Goal: Task Accomplishment & Management: Use online tool/utility

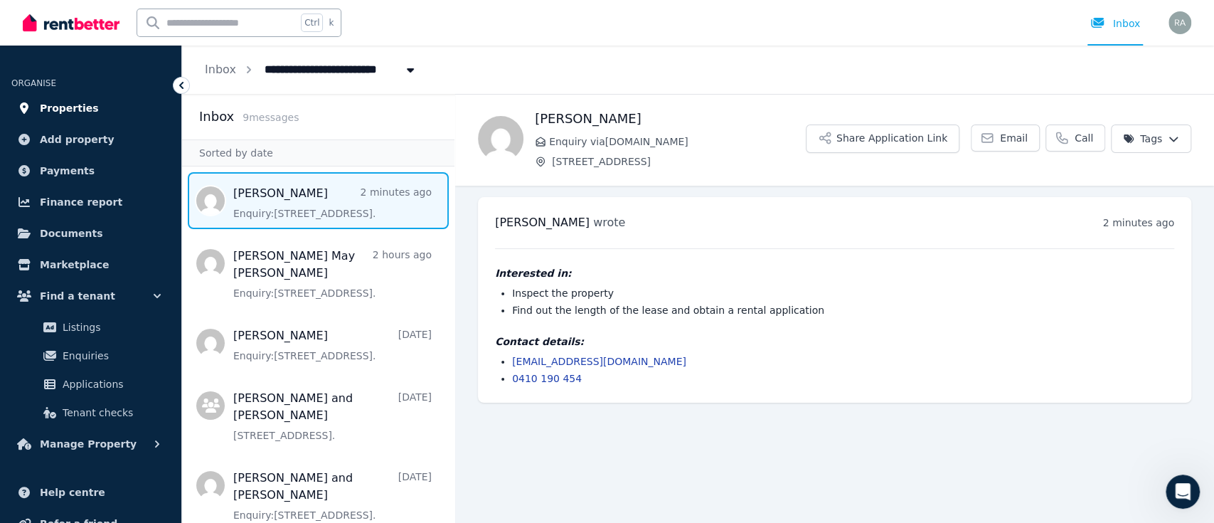
click at [73, 107] on span "Properties" at bounding box center [69, 108] width 59 height 17
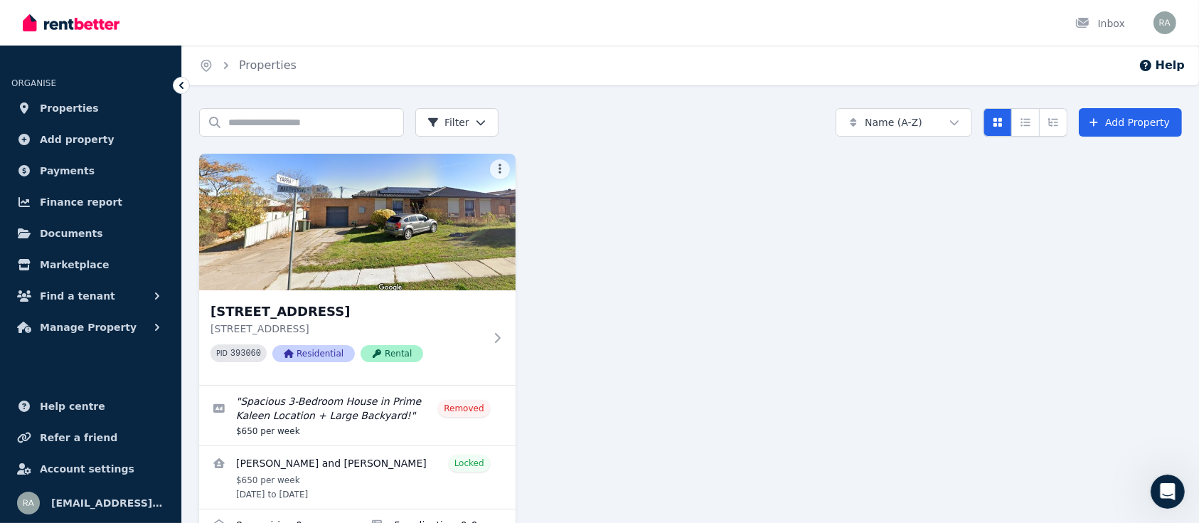
scroll to position [46, 0]
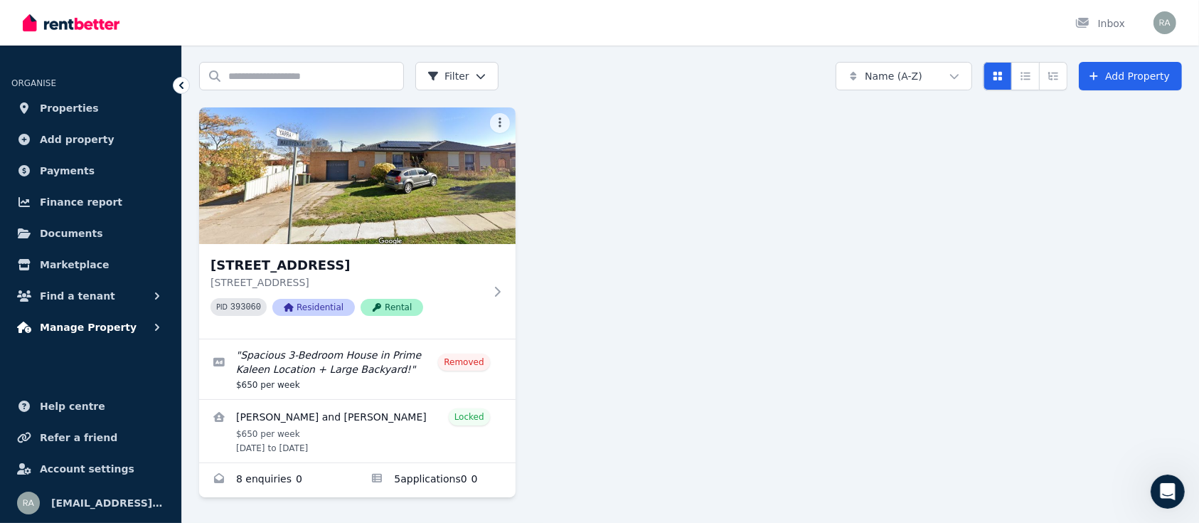
click at [107, 323] on span "Manage Property" at bounding box center [88, 327] width 97 height 17
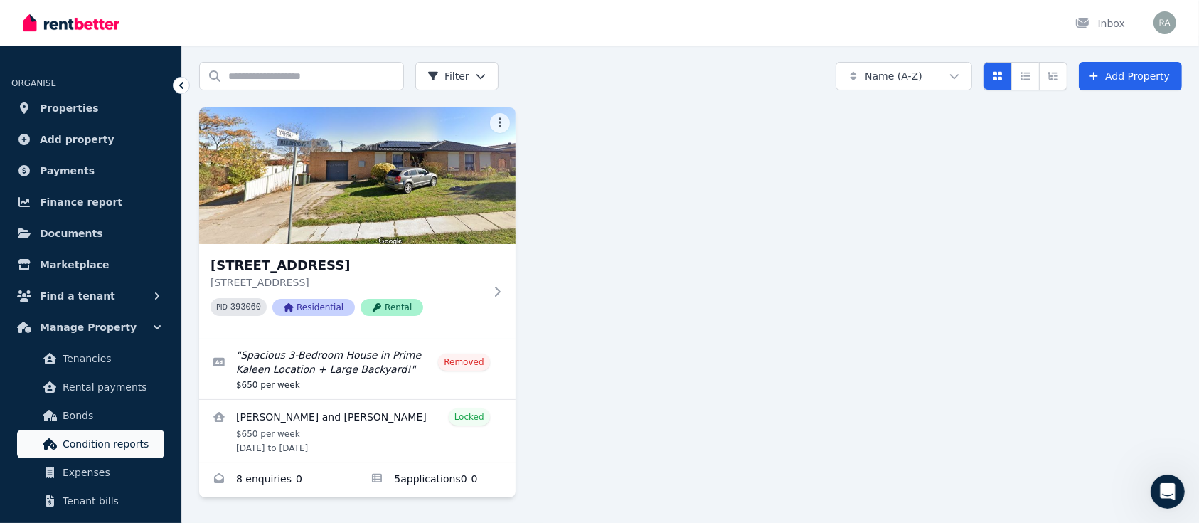
click at [120, 442] on span "Condition reports" at bounding box center [111, 443] width 96 height 17
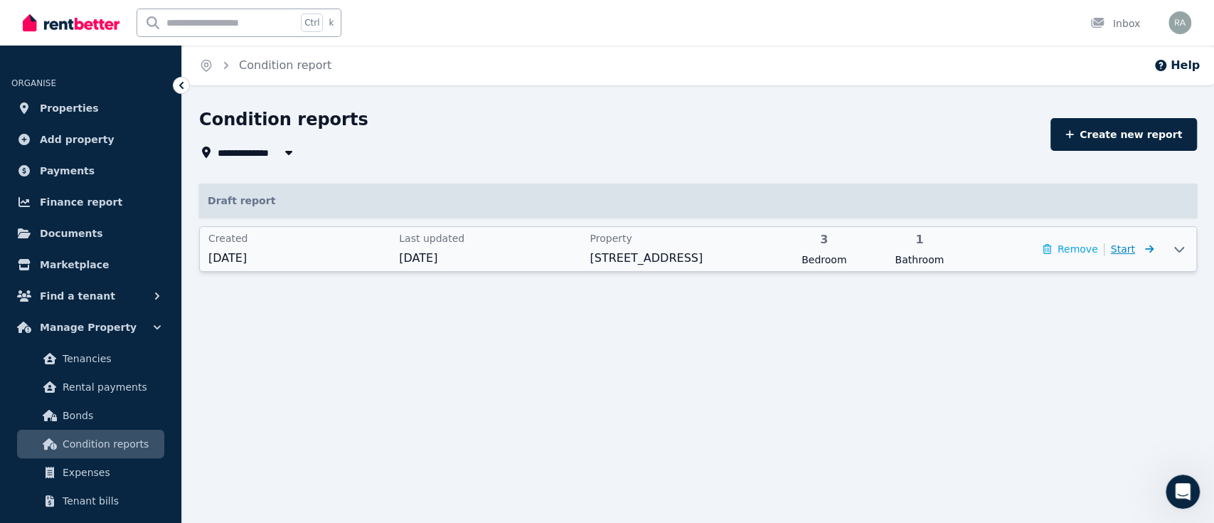
click at [1126, 250] on span "Start" at bounding box center [1123, 248] width 24 height 11
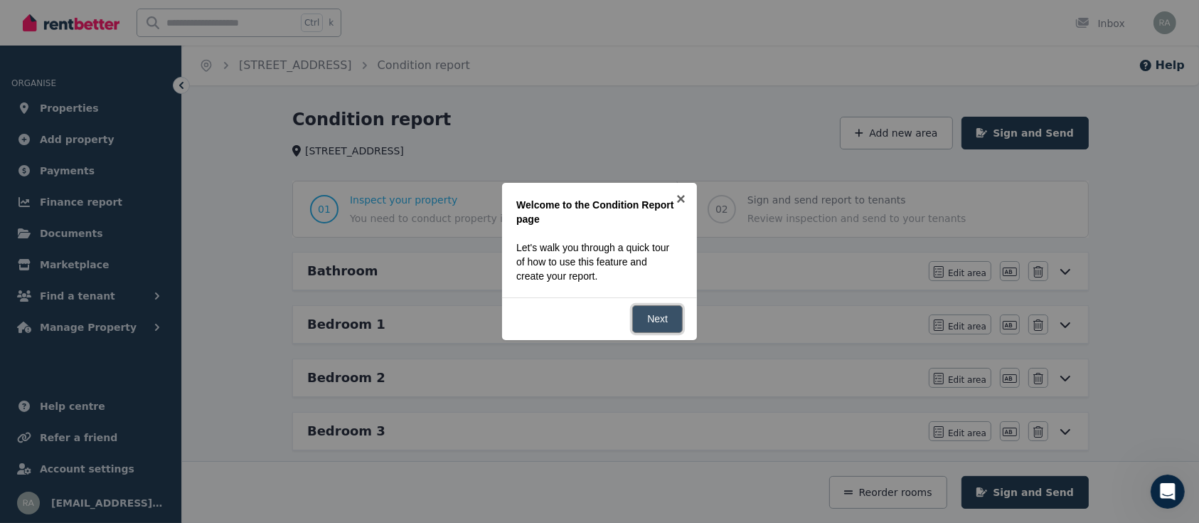
click at [667, 327] on link "Next" at bounding box center [657, 319] width 51 height 28
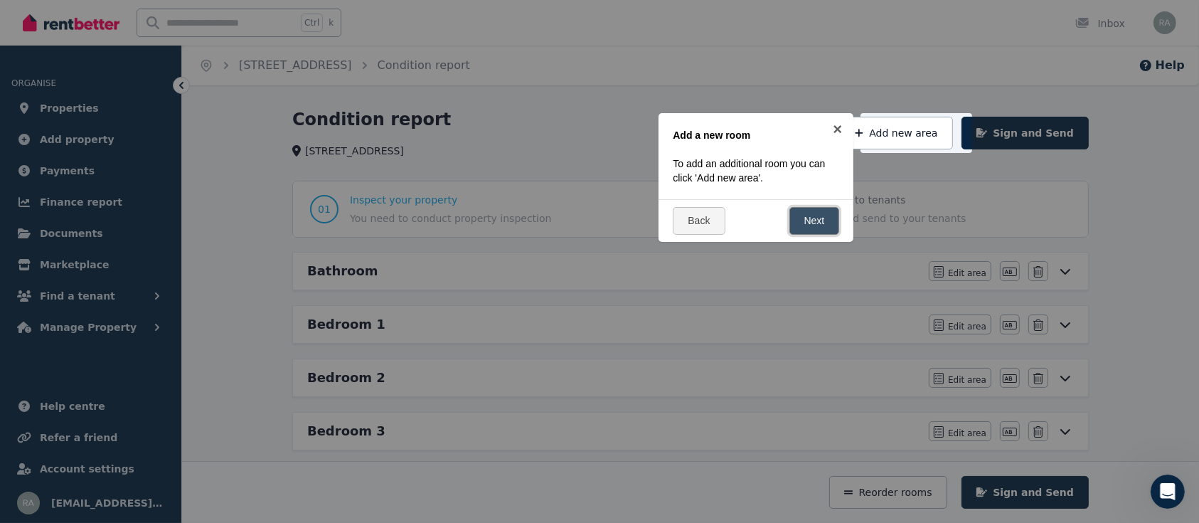
click at [812, 216] on link "Next" at bounding box center [815, 221] width 51 height 28
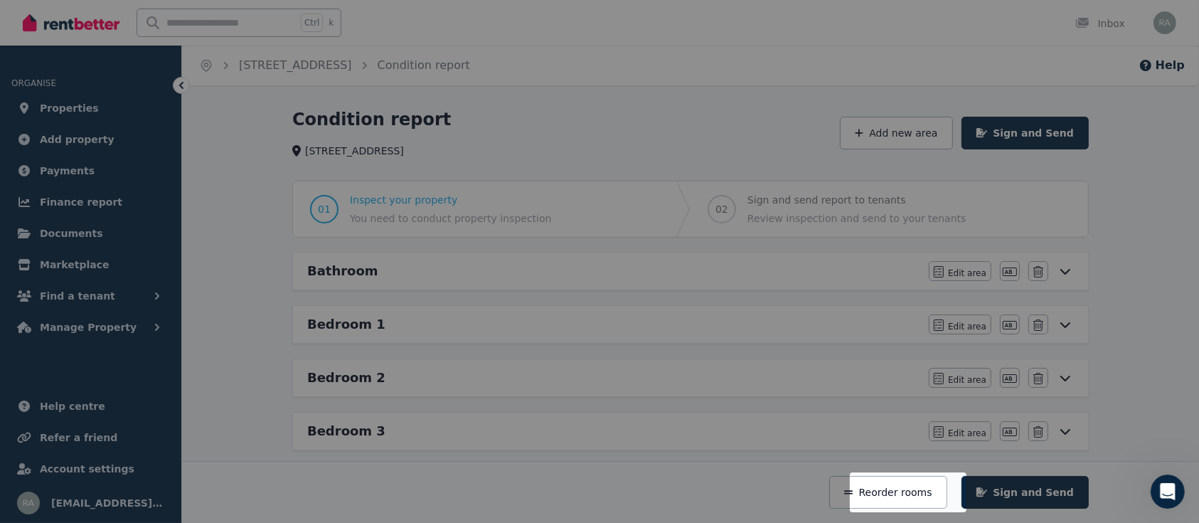
scroll to position [252, 0]
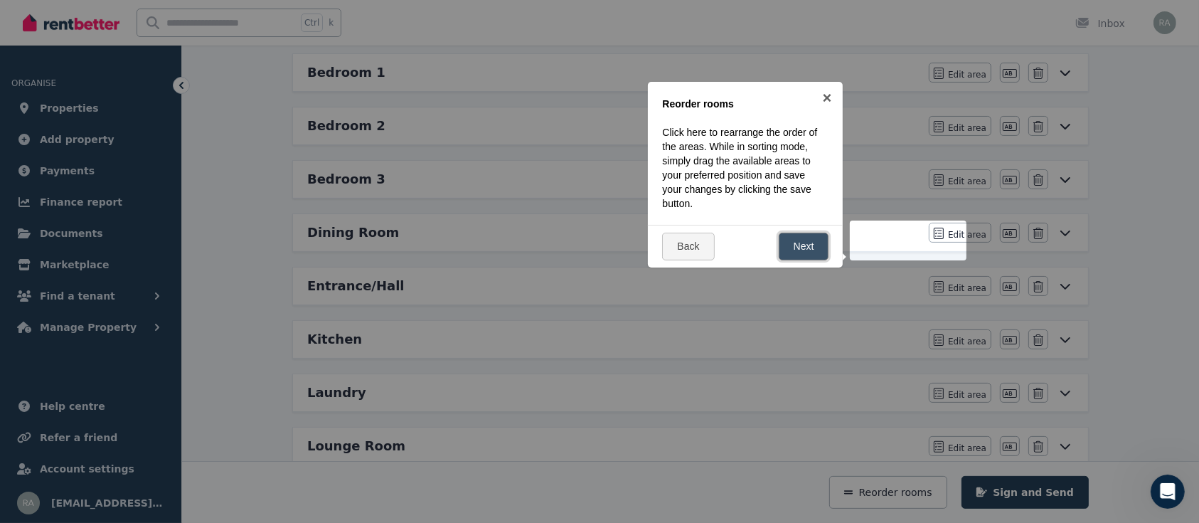
click at [817, 247] on link "Next" at bounding box center [804, 247] width 51 height 28
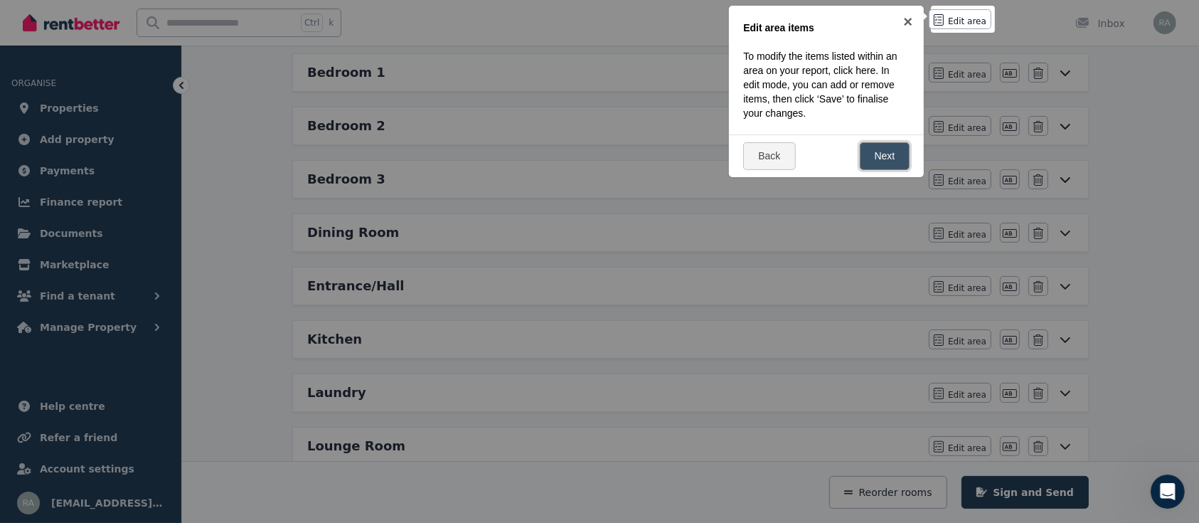
click at [896, 149] on link "Next" at bounding box center [885, 156] width 51 height 28
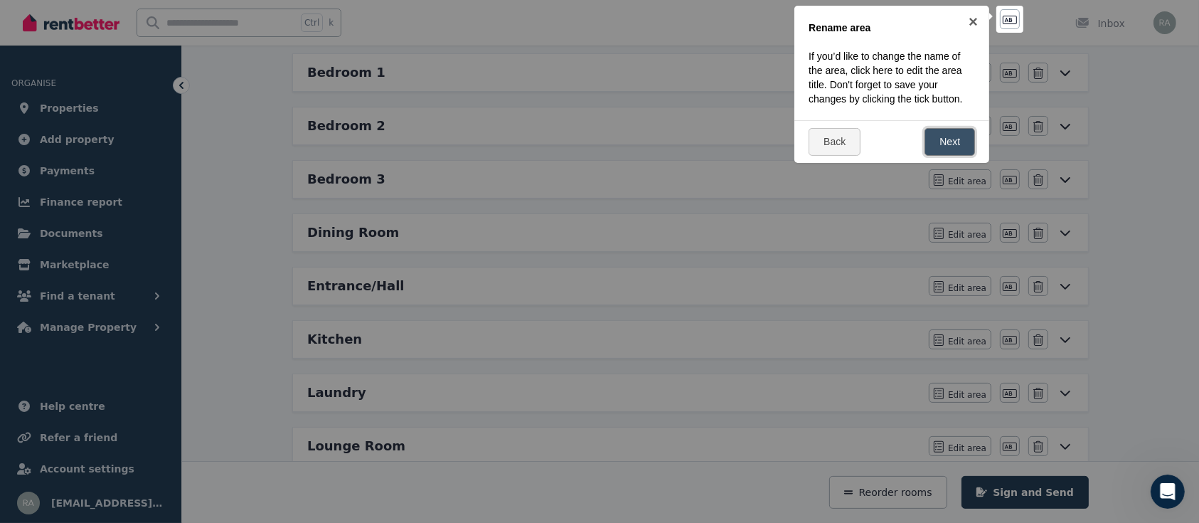
click at [952, 143] on link "Next" at bounding box center [950, 142] width 51 height 28
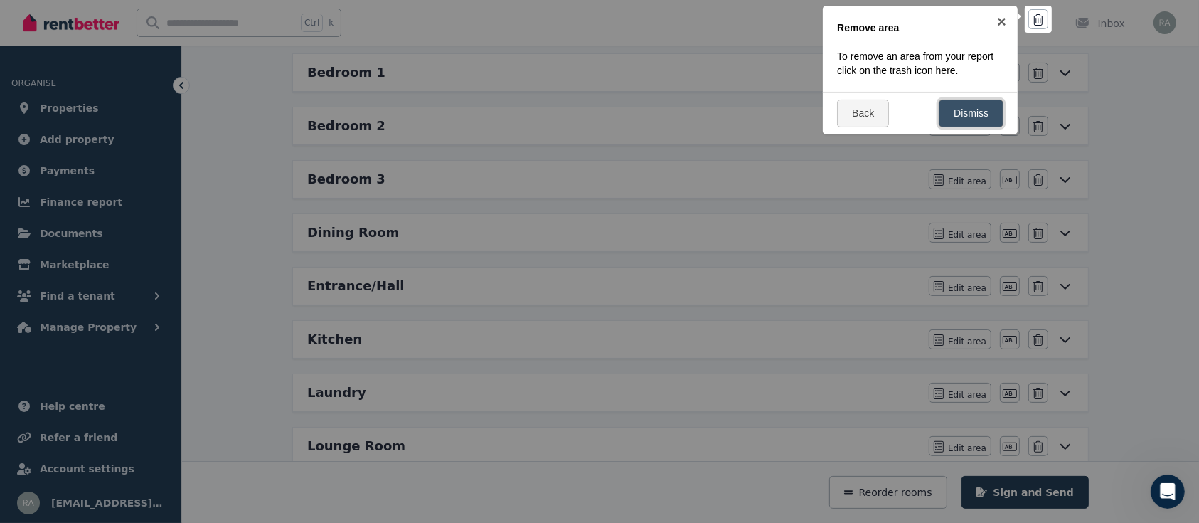
click at [979, 121] on link "Dismiss" at bounding box center [971, 114] width 65 height 28
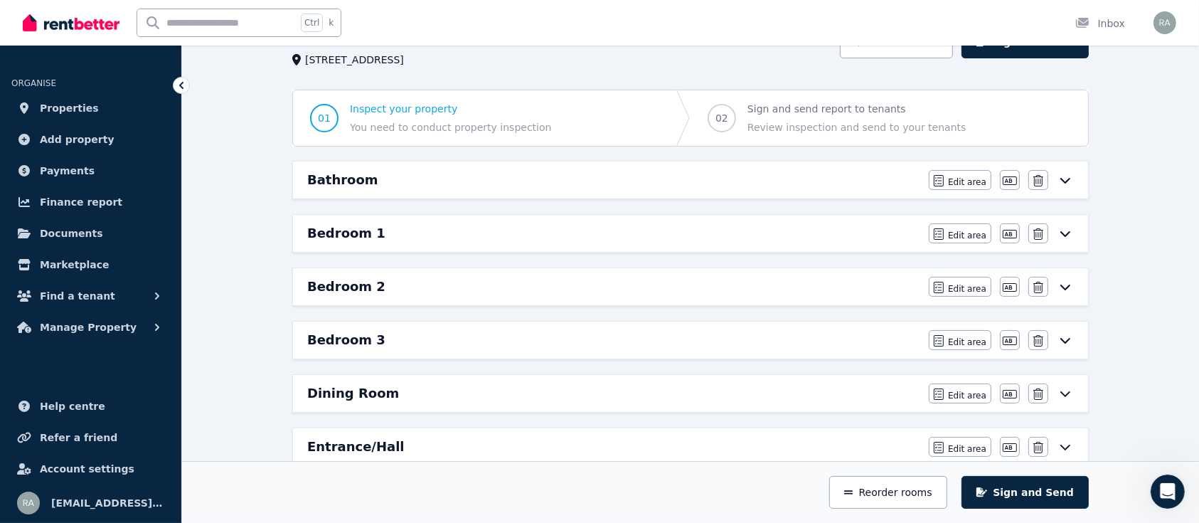
scroll to position [0, 0]
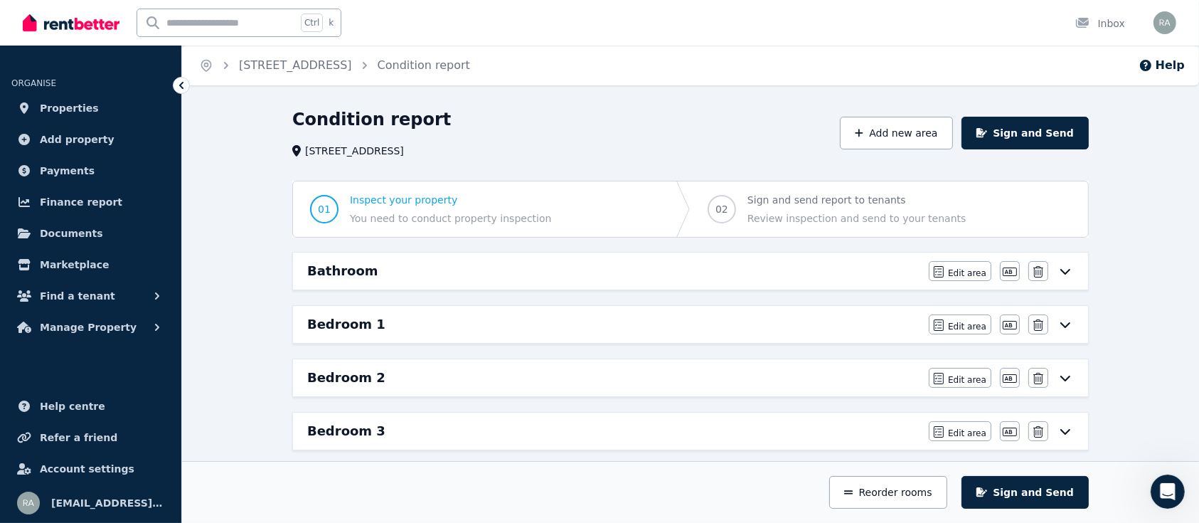
click at [348, 274] on h6 "Bathroom" at bounding box center [342, 271] width 71 height 20
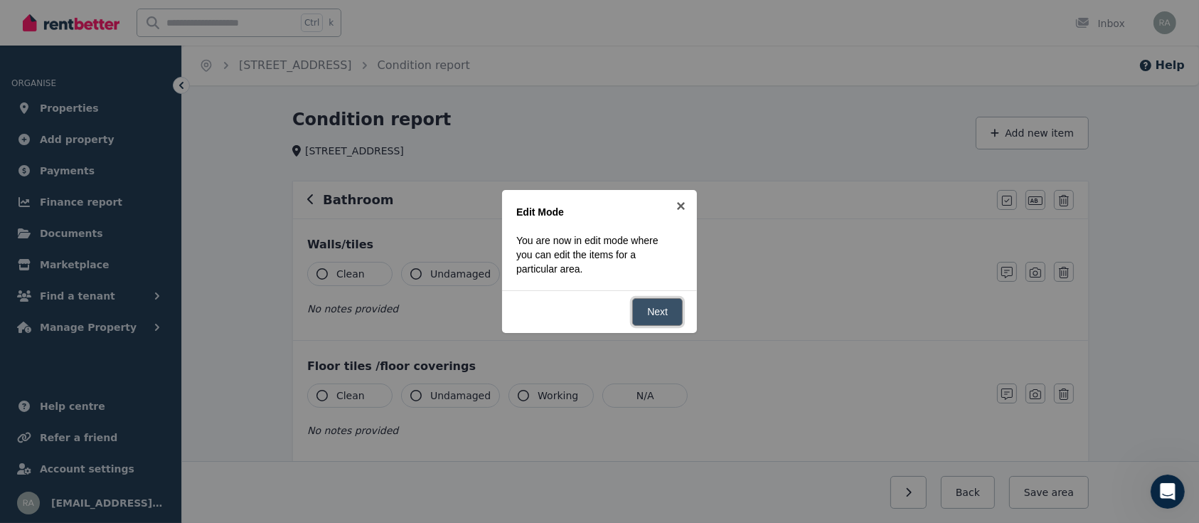
click at [664, 304] on link "Next" at bounding box center [657, 312] width 51 height 28
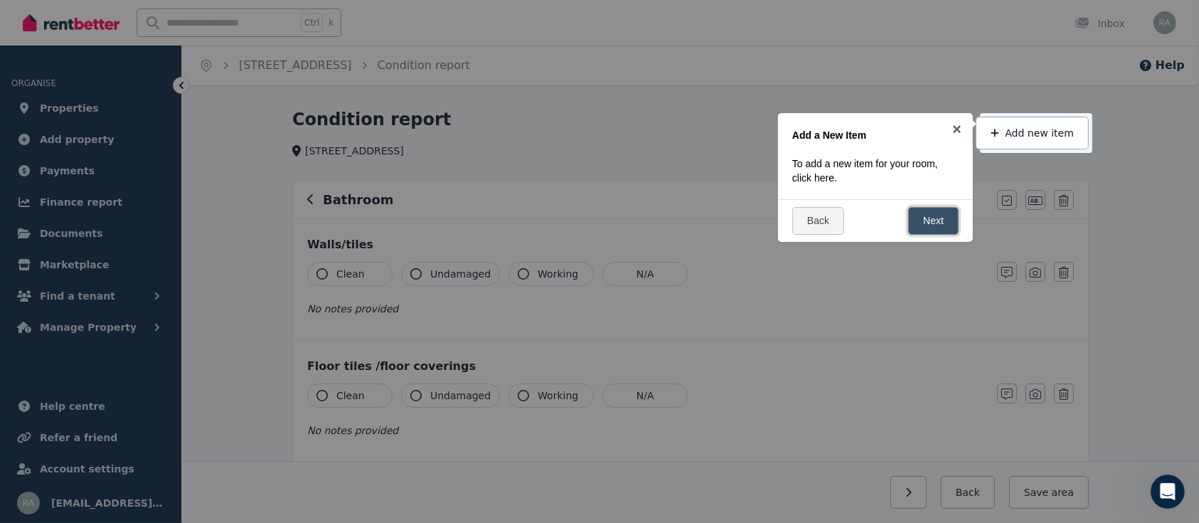
click at [924, 220] on link "Next" at bounding box center [933, 221] width 51 height 28
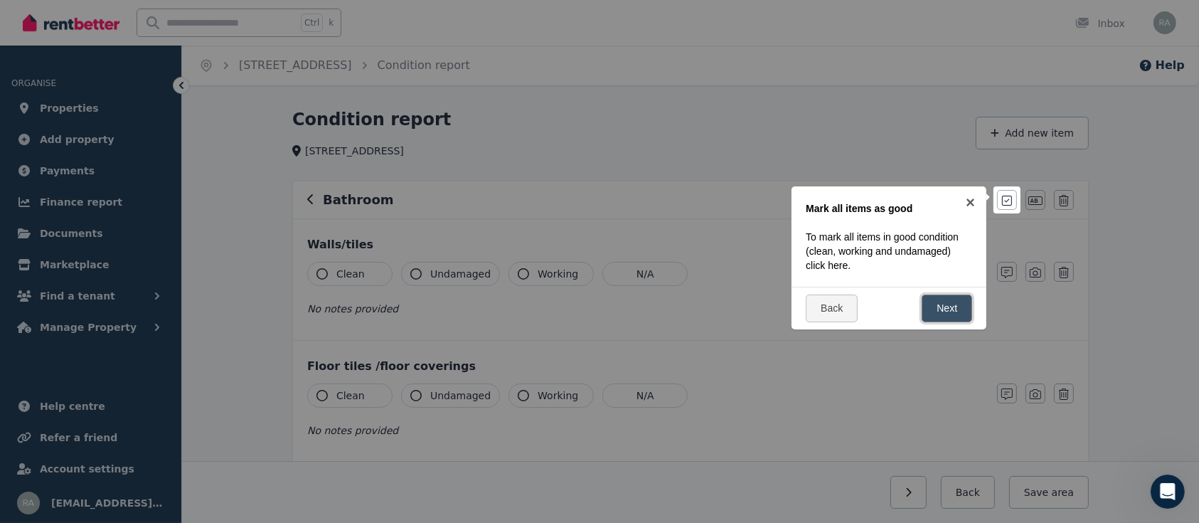
click at [961, 312] on link "Next" at bounding box center [947, 308] width 51 height 28
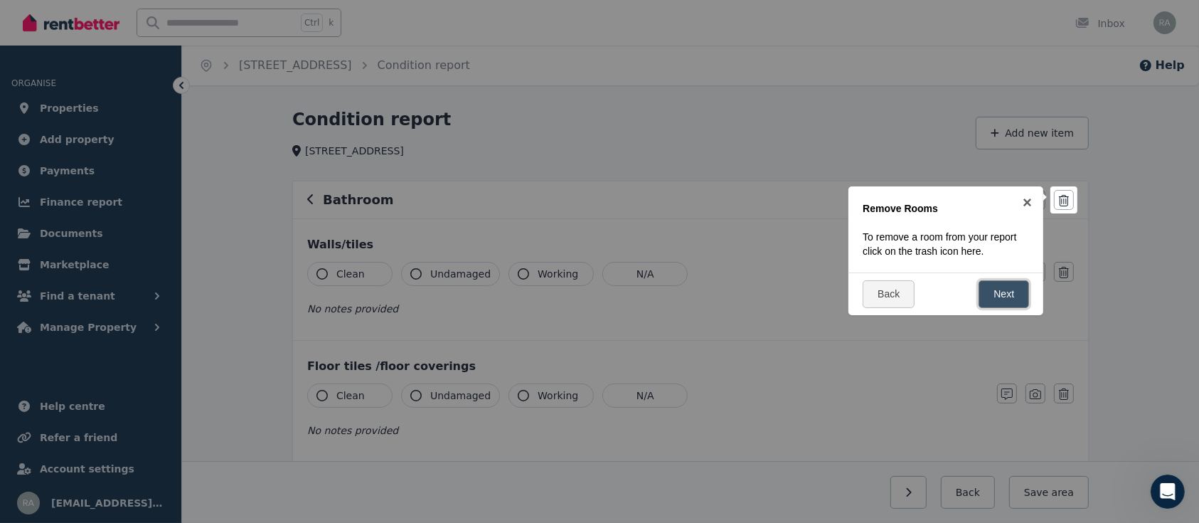
click at [1011, 293] on link "Next" at bounding box center [1004, 294] width 51 height 28
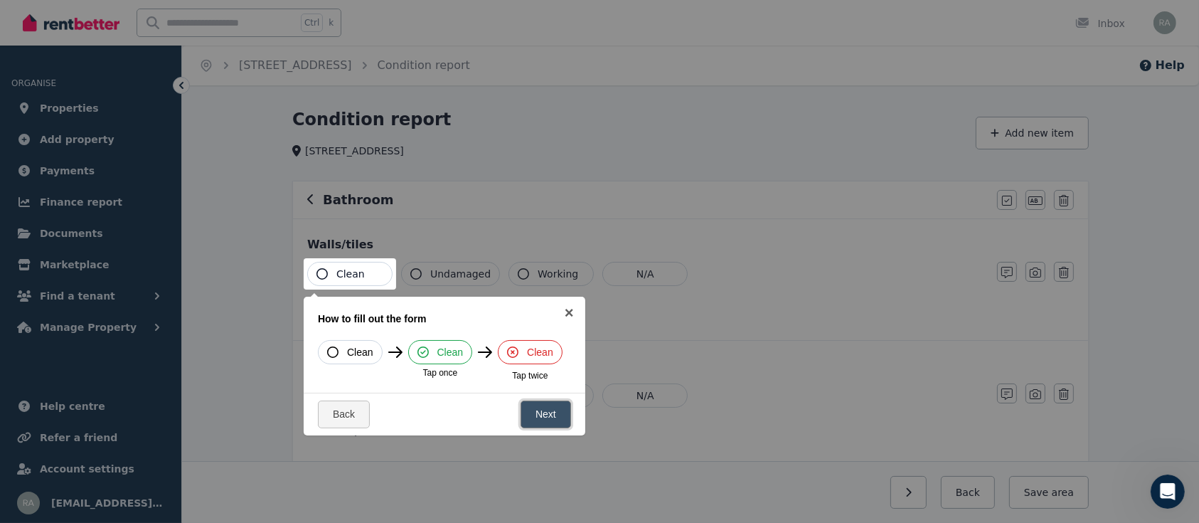
click at [561, 418] on link "Next" at bounding box center [546, 414] width 51 height 28
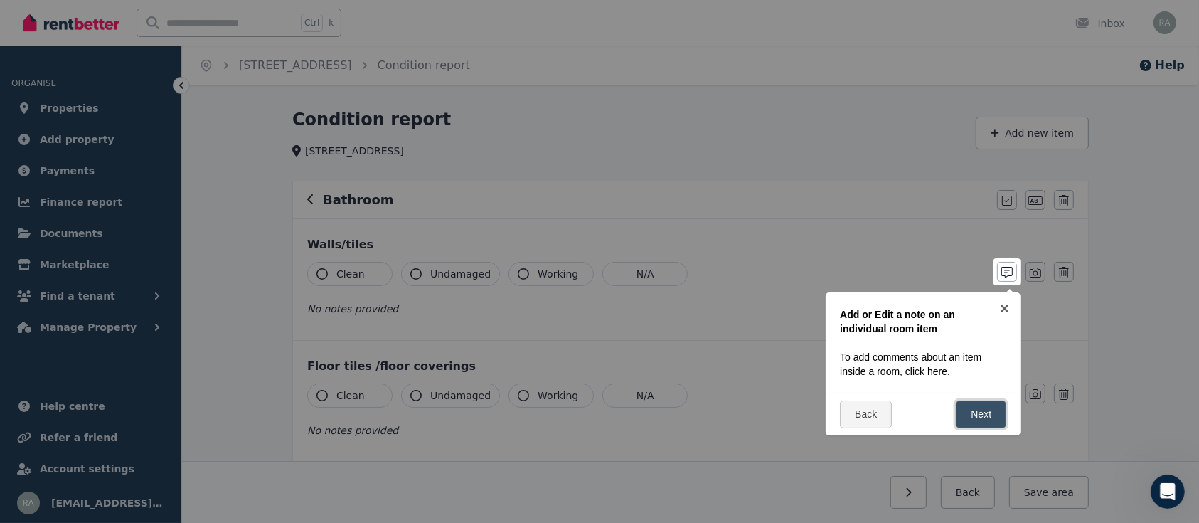
click at [987, 414] on link "Next" at bounding box center [981, 414] width 51 height 28
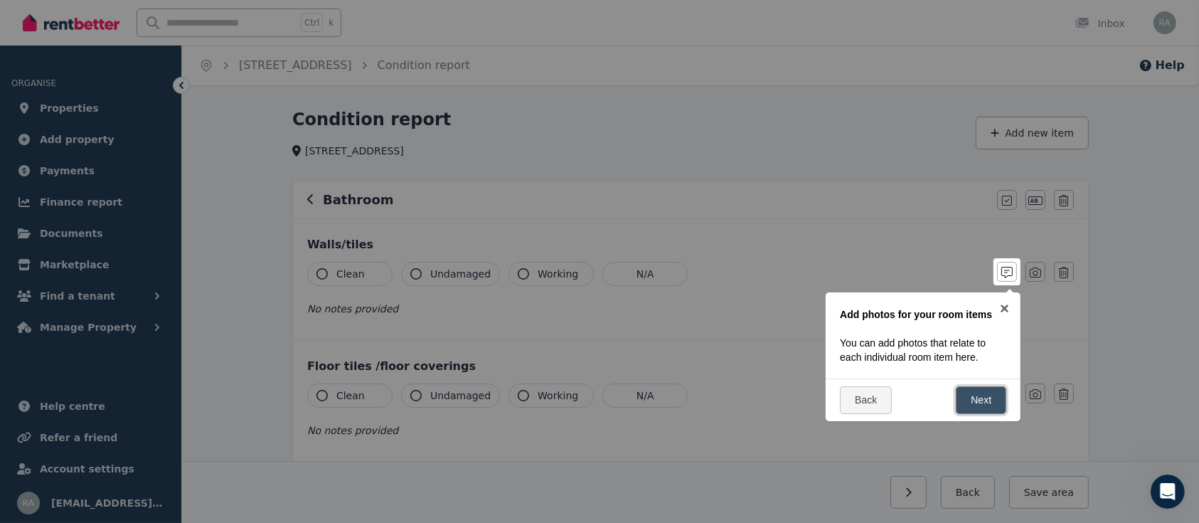
click at [981, 403] on link "Next" at bounding box center [981, 400] width 51 height 28
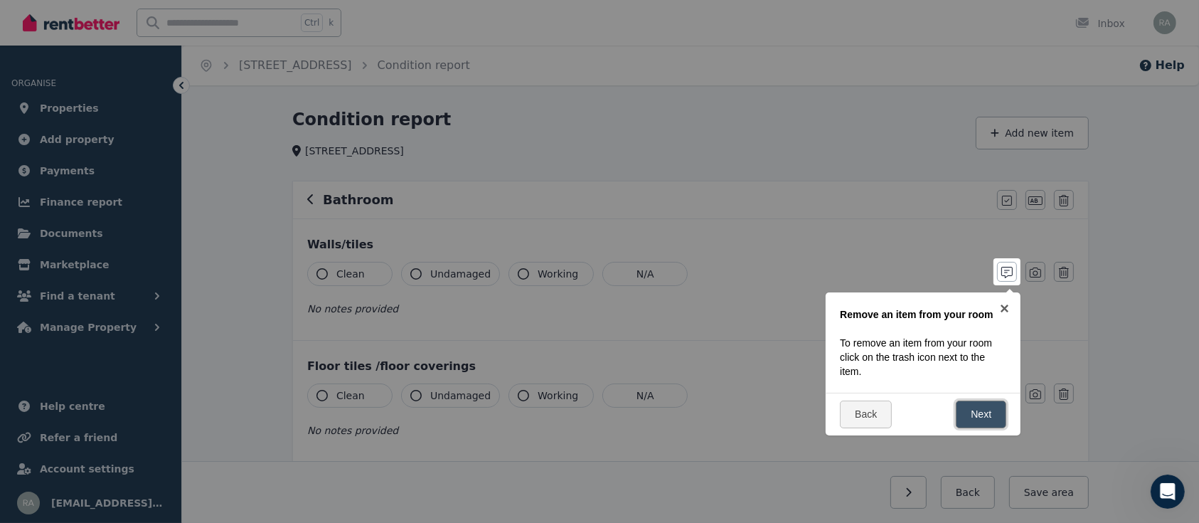
click at [998, 418] on link "Next" at bounding box center [981, 414] width 51 height 28
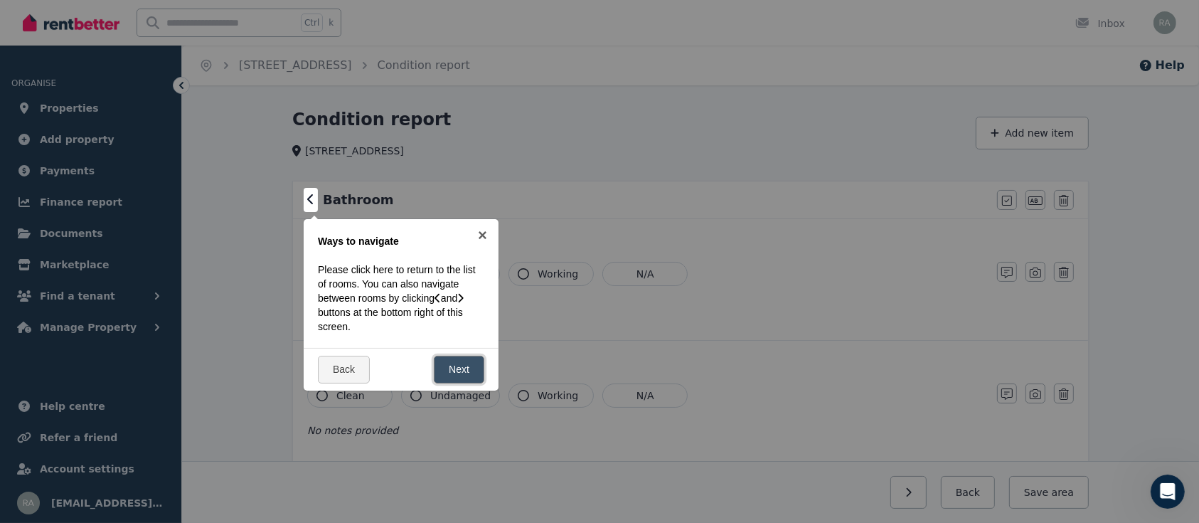
click at [477, 371] on link "Next" at bounding box center [459, 370] width 51 height 28
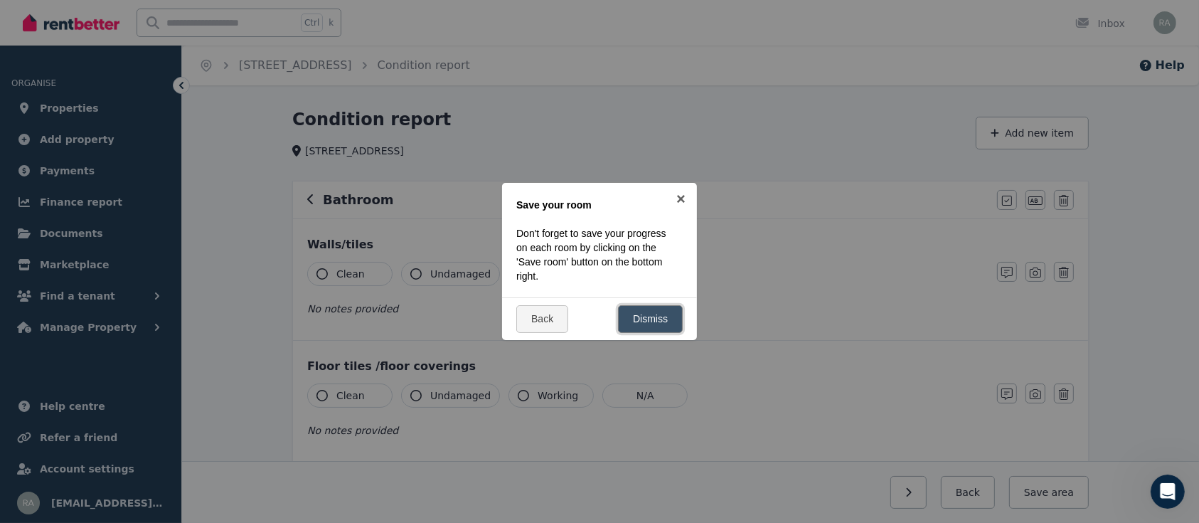
click at [651, 322] on link "Dismiss" at bounding box center [650, 319] width 65 height 28
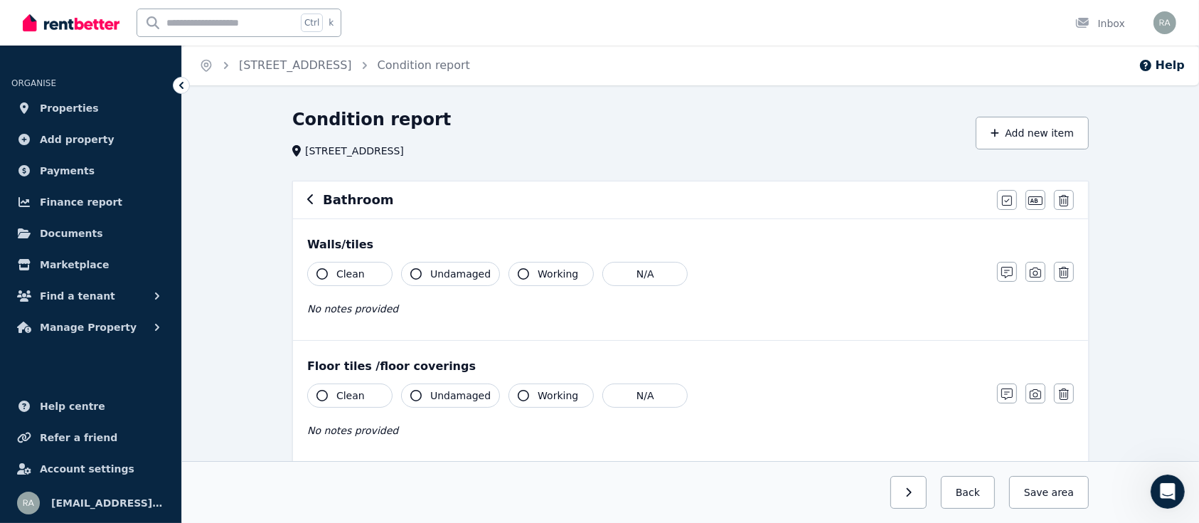
click at [306, 200] on div "Bathroom Mark all items as good Edit name Delete" at bounding box center [690, 199] width 795 height 37
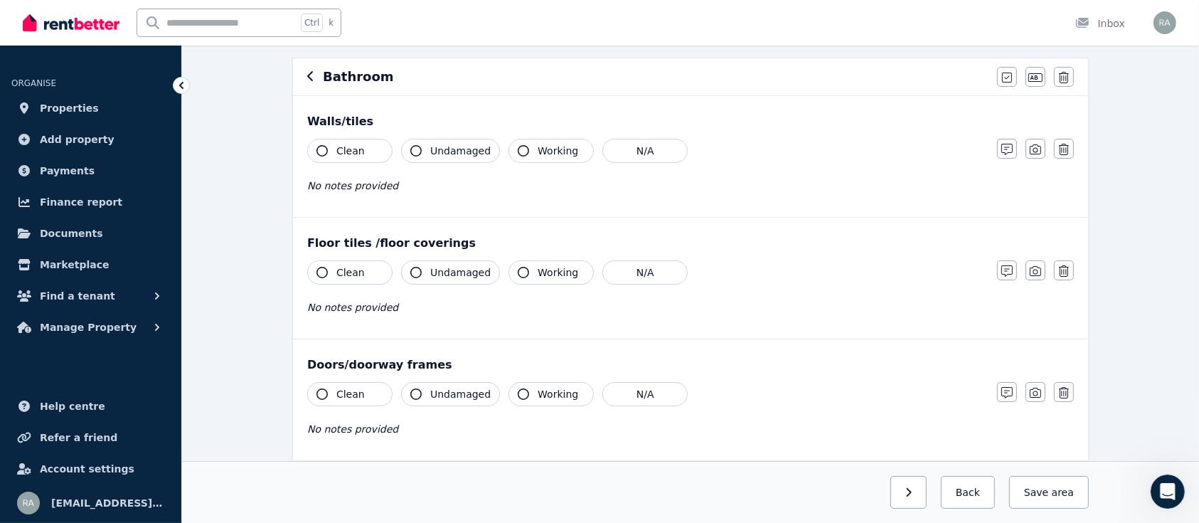
scroll to position [58, 0]
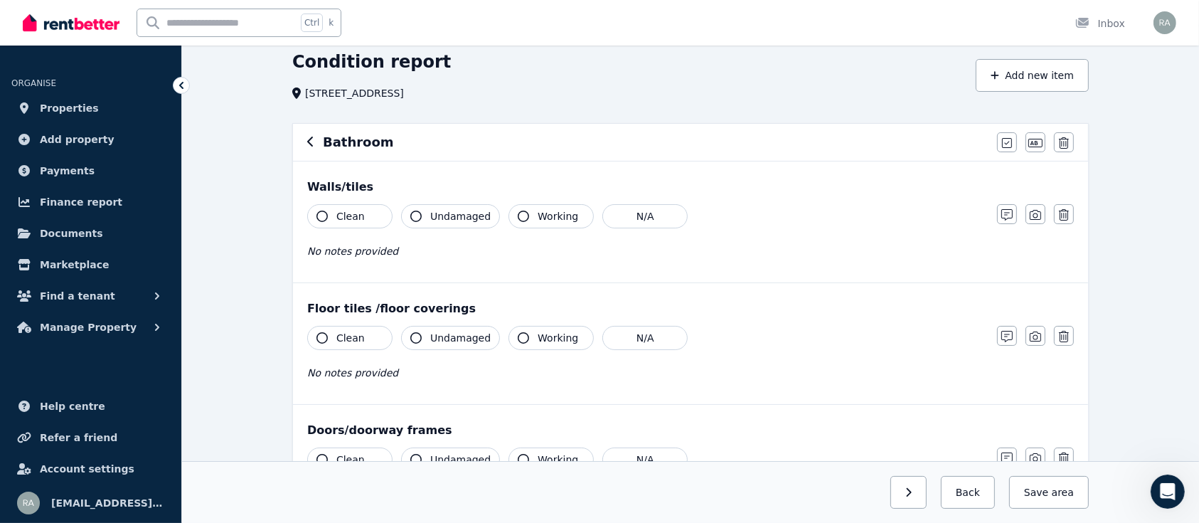
click at [309, 140] on icon "button" at bounding box center [310, 142] width 6 height 10
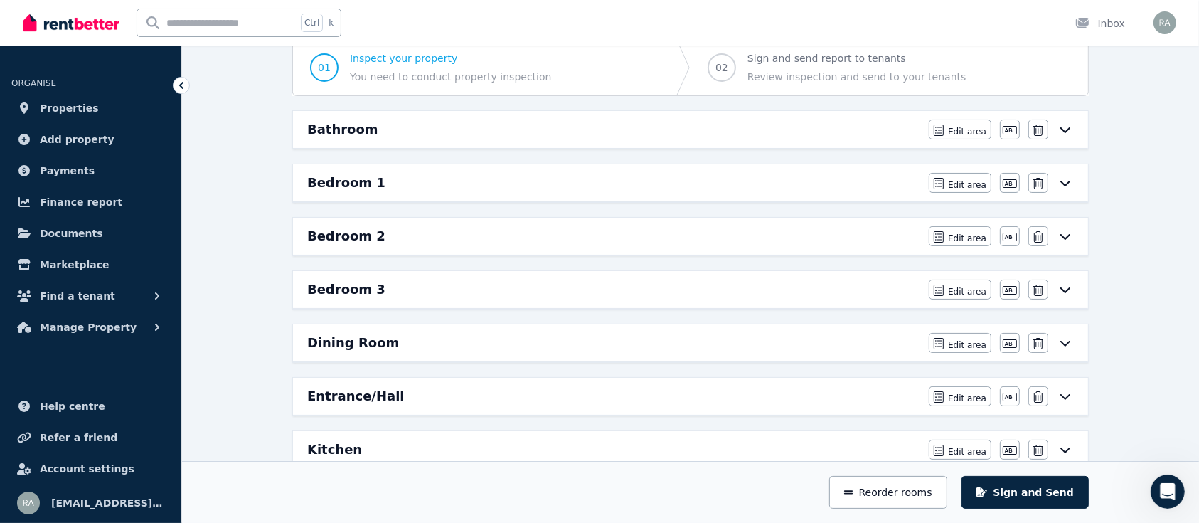
scroll to position [140, 0]
click at [349, 189] on h6 "Bedroom 1" at bounding box center [346, 184] width 78 height 20
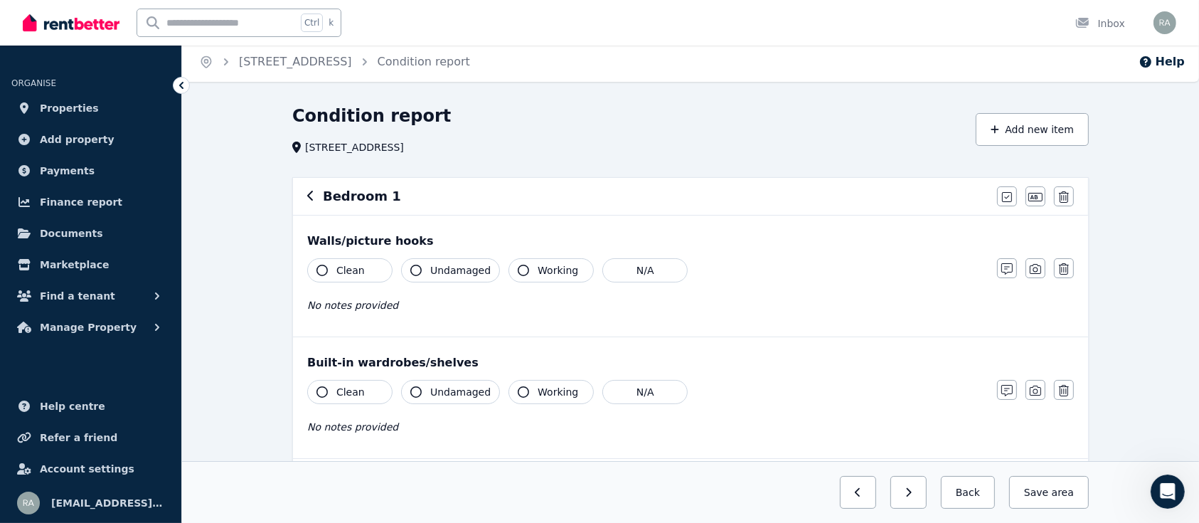
scroll to position [0, 0]
